Goal: Communication & Community: Answer question/provide support

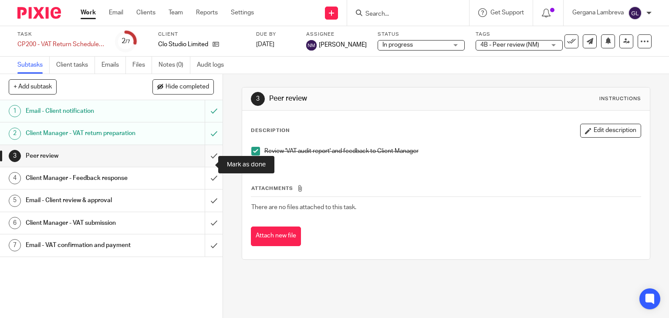
click at [206, 161] on input "submit" at bounding box center [111, 156] width 223 height 22
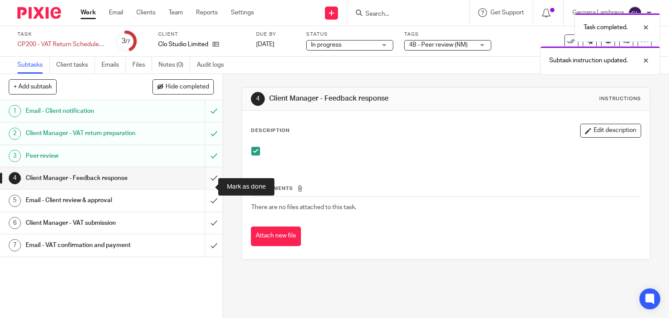
click at [208, 186] on input "submit" at bounding box center [111, 178] width 223 height 22
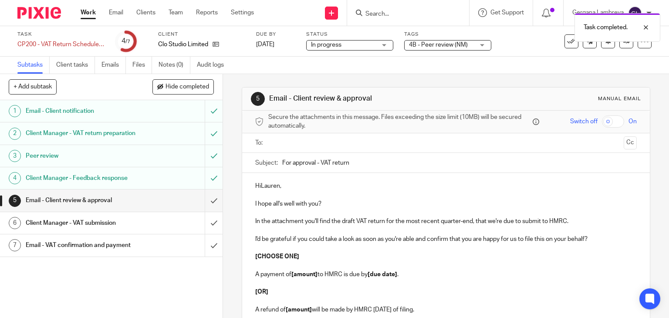
click at [259, 183] on p "HiLauren," at bounding box center [446, 186] width 382 height 9
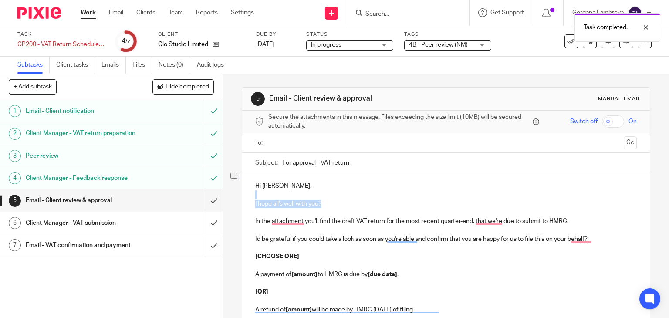
drag, startPoint x: 325, startPoint y: 200, endPoint x: 252, endPoint y: 193, distance: 73.1
click at [252, 193] on div "Hi [PERSON_NAME], I hope all's well with you? In the attachment you'll find the…" at bounding box center [446, 264] width 408 height 183
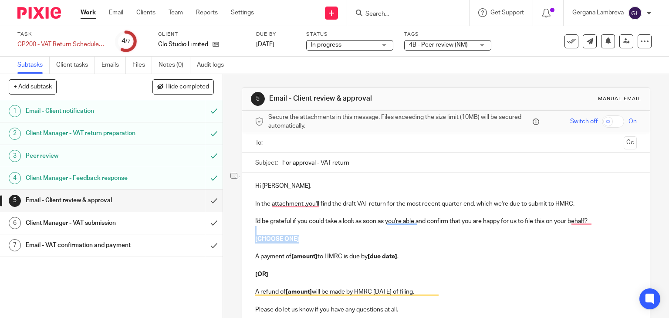
drag, startPoint x: 306, startPoint y: 242, endPoint x: 260, endPoint y: 228, distance: 47.8
click at [260, 228] on div "Hi [PERSON_NAME], In the attachment ,you'll find the draft VAT return for the m…" at bounding box center [446, 256] width 408 height 166
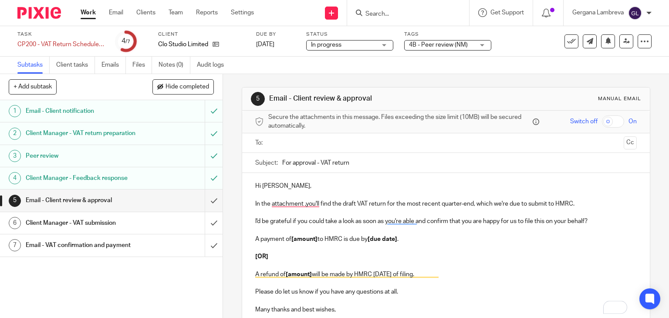
click at [317, 237] on p "A payment of [amount] to HMRC is due by [due date] ." at bounding box center [446, 239] width 382 height 9
click at [408, 232] on p "To enrich screen reader interactions, please activate Accessibility in Grammarl…" at bounding box center [446, 230] width 382 height 9
click at [407, 237] on p "A payment of £1,573.84 to HMRC is due by [due date] ." at bounding box center [446, 239] width 382 height 9
drag, startPoint x: 257, startPoint y: 248, endPoint x: 278, endPoint y: 284, distance: 41.2
click at [278, 284] on div "Hi Lauren, In the attachment ,you'll find the draft VAT return for the most rec…" at bounding box center [446, 247] width 408 height 148
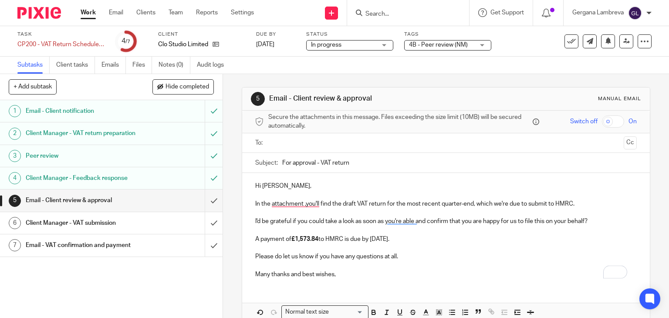
click at [339, 276] on p "Many thanks and best wishes," at bounding box center [446, 274] width 382 height 9
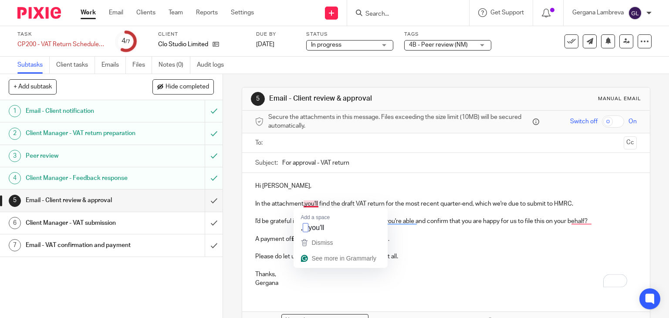
click at [307, 204] on p "In the attachment,you'll find the draft VAT return for the most recent quarter-…" at bounding box center [446, 204] width 382 height 9
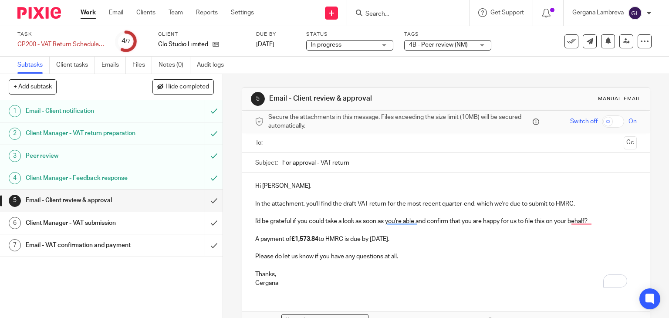
click at [274, 143] on input "text" at bounding box center [445, 143] width 349 height 10
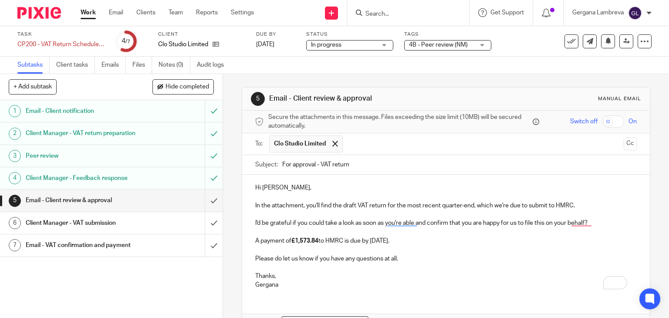
click at [359, 149] on input "text" at bounding box center [483, 143] width 273 height 17
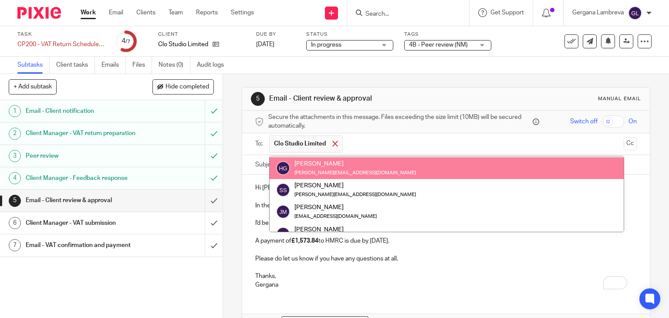
scroll to position [65, 0]
click at [333, 143] on span at bounding box center [335, 144] width 6 height 6
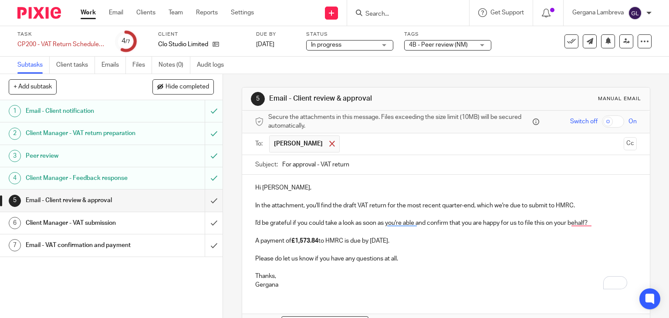
click at [330, 145] on span at bounding box center [332, 144] width 6 height 6
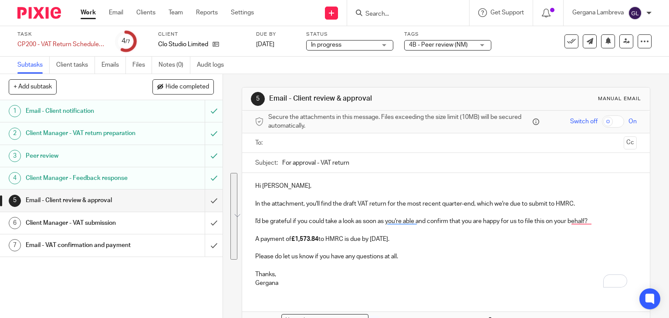
click at [242, 183] on div "Secure the attachments in this message. Files exceeding the size limit (10MB) w…" at bounding box center [446, 235] width 408 height 248
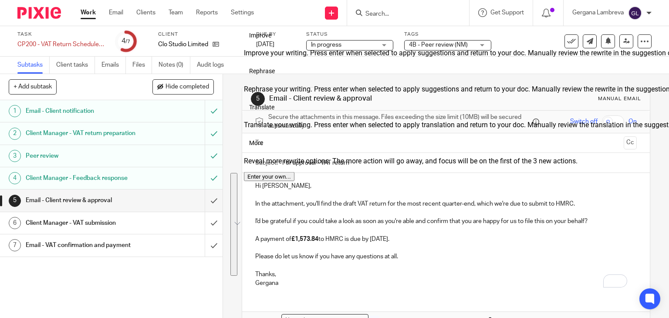
copy div "Hi Lauren, In the attachment, you'll find the draft VAT return for the most rec…"
